Goal: Check status: Check status

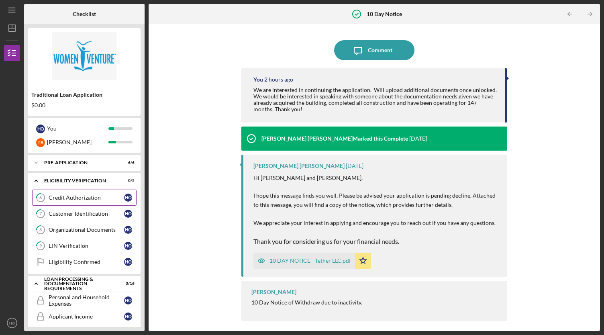
click at [96, 198] on div "Credit Authorization" at bounding box center [87, 197] width 76 height 6
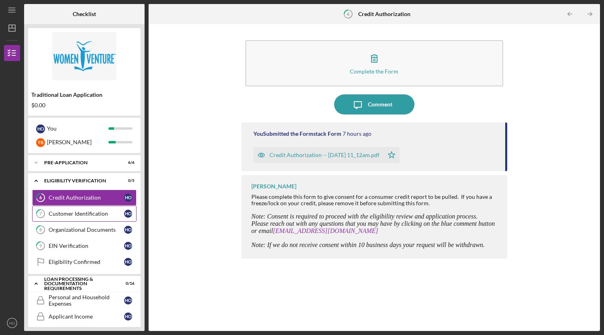
click at [97, 209] on link "7 Customer Identification H O" at bounding box center [84, 214] width 104 height 16
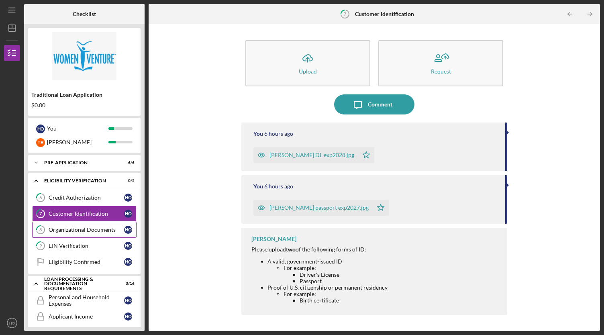
click at [91, 229] on div "Organizational Documents" at bounding box center [87, 230] width 76 height 6
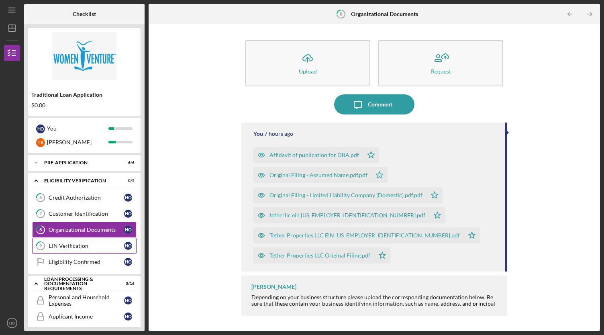
click at [89, 243] on div "EIN Verification" at bounding box center [87, 246] width 76 height 6
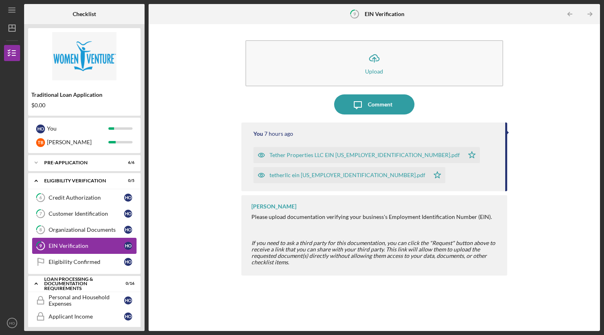
click at [84, 252] on link "9 EIN Verification H O" at bounding box center [84, 246] width 104 height 16
click at [85, 259] on div "Eligibility Confirmed" at bounding box center [87, 262] width 76 height 6
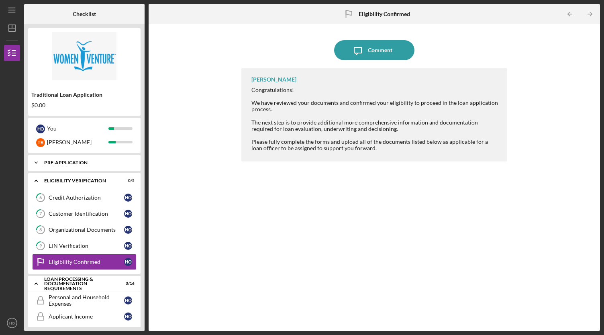
click at [82, 167] on div "Icon/Expander Pre-Application 6 / 6" at bounding box center [84, 163] width 112 height 16
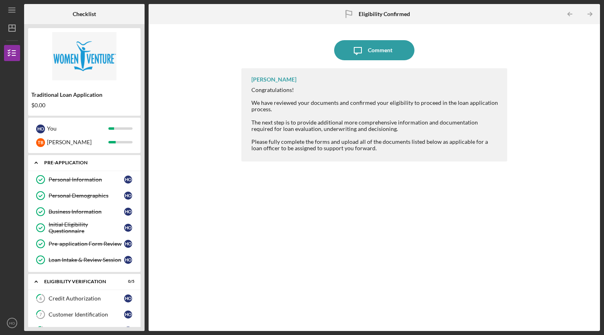
click at [82, 167] on div "Icon/Expander Pre-Application 6 / 6" at bounding box center [84, 163] width 112 height 16
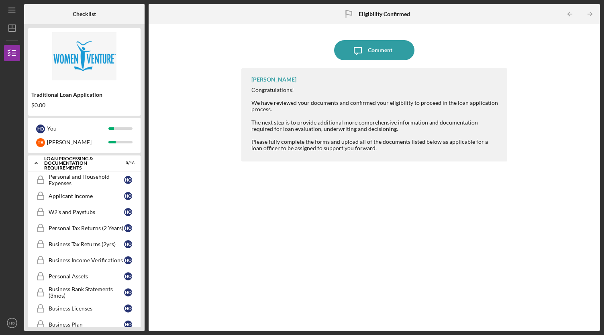
scroll to position [319, 0]
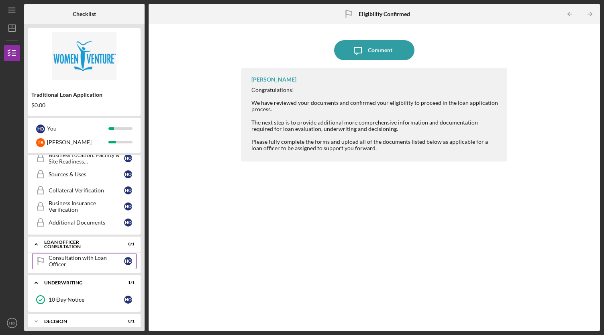
click at [89, 255] on div "Consultation with Loan Officer" at bounding box center [87, 261] width 76 height 13
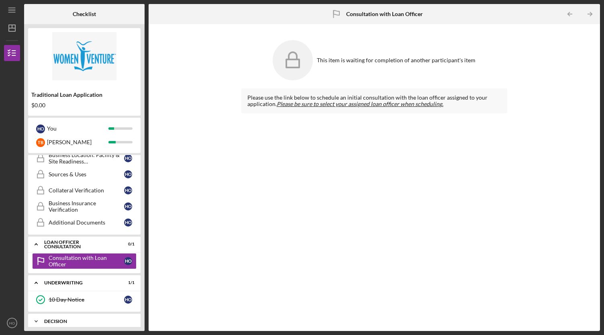
click at [71, 313] on div "Icon/Expander Decision 0 / 1" at bounding box center [84, 321] width 112 height 16
